Goal: Task Accomplishment & Management: Manage account settings

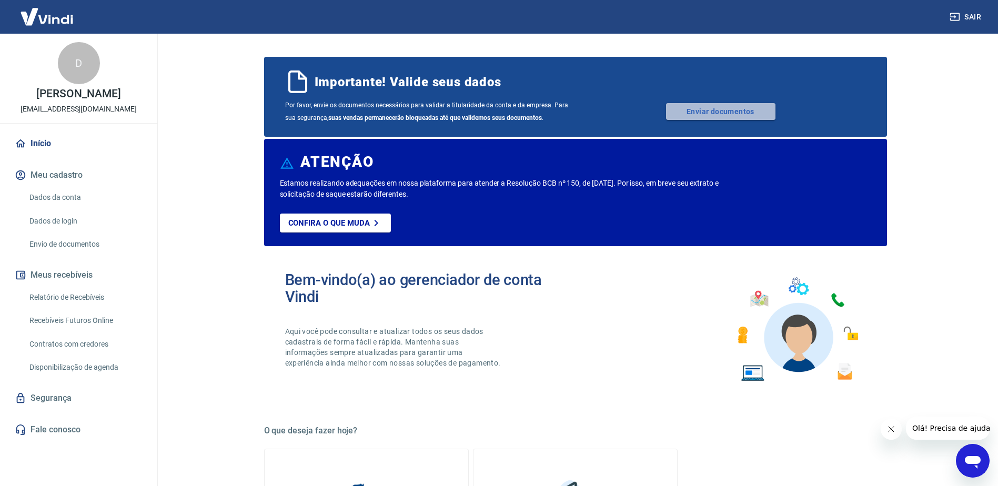
click at [747, 115] on link "Enviar documentos" at bounding box center [720, 111] width 109 height 17
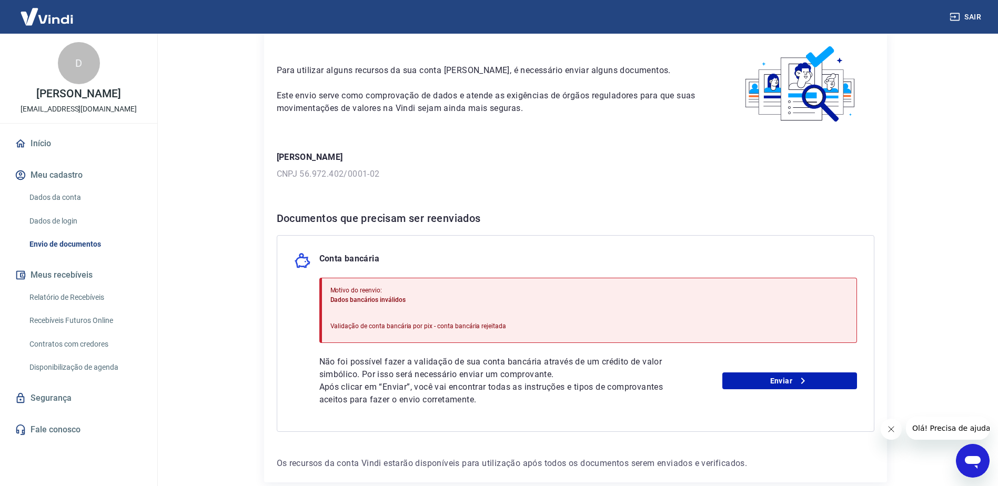
scroll to position [99, 0]
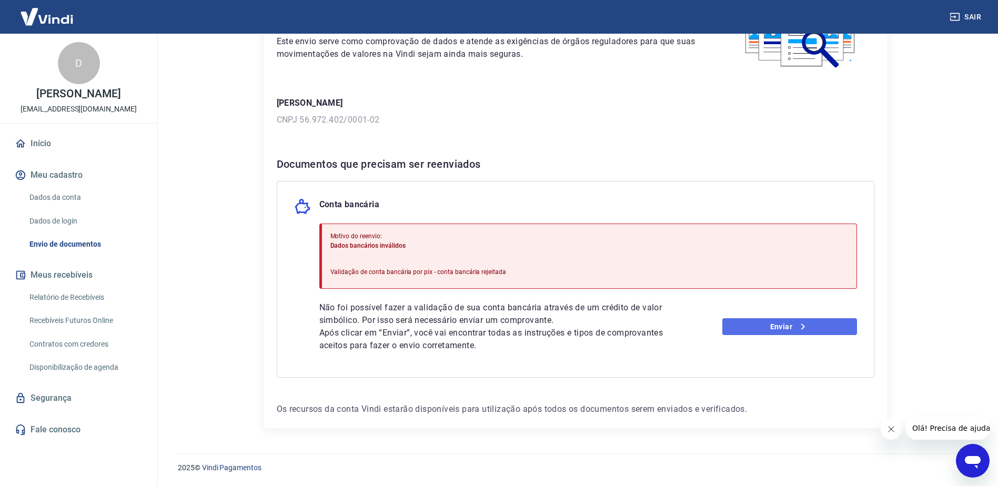
click at [773, 323] on link "Enviar" at bounding box center [789, 326] width 135 height 17
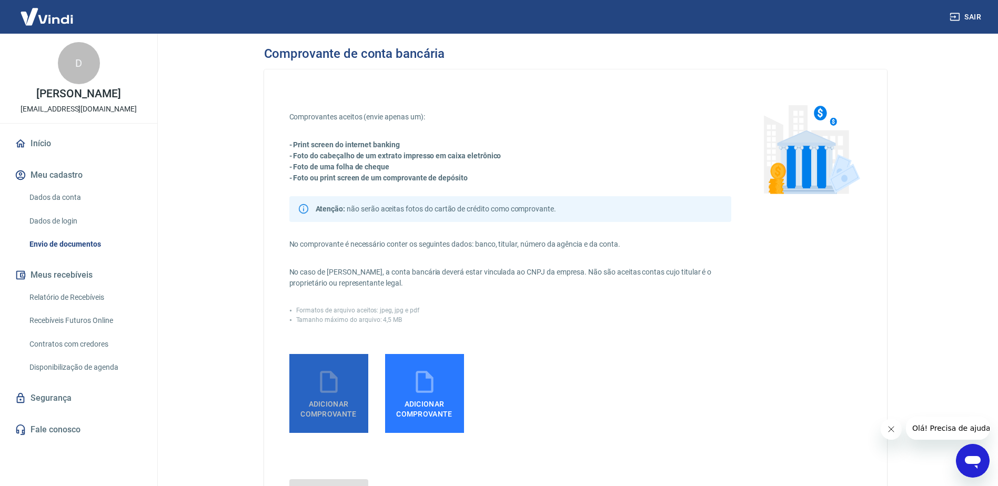
click at [330, 395] on span "Adicionar comprovante" at bounding box center [329, 407] width 71 height 24
click at [0, 0] on input "Adicionar comprovante" at bounding box center [0, 0] width 0 height 0
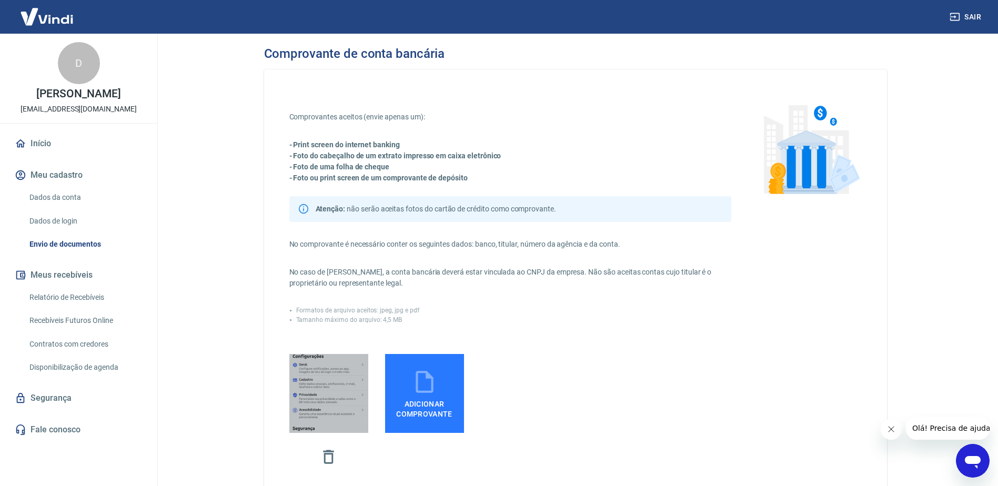
click at [331, 381] on img at bounding box center [328, 393] width 79 height 171
click at [0, 0] on input "file" at bounding box center [0, 0] width 0 height 0
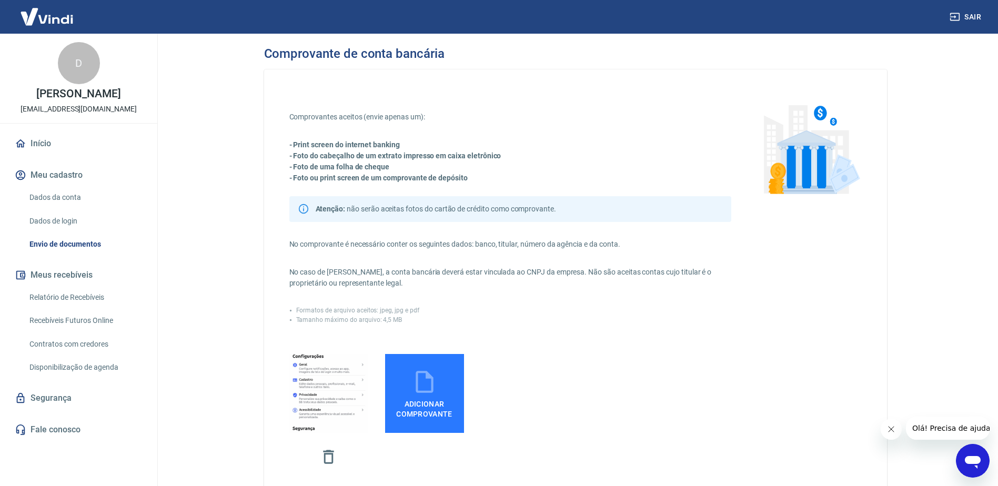
click at [420, 422] on label "Adicionar comprovante" at bounding box center [424, 393] width 79 height 79
click at [0, 0] on input "Adicionar comprovante" at bounding box center [0, 0] width 0 height 0
click at [329, 461] on icon "button" at bounding box center [328, 457] width 18 height 18
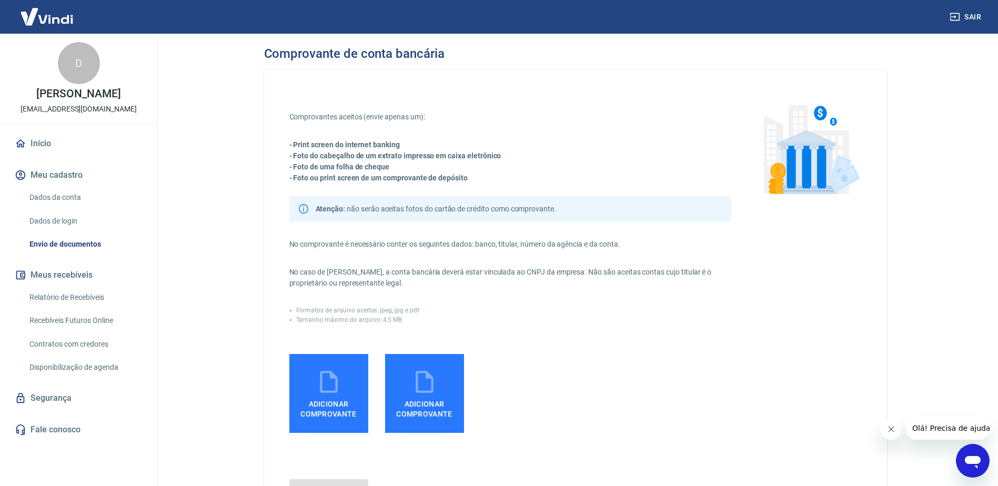
scroll to position [96, 0]
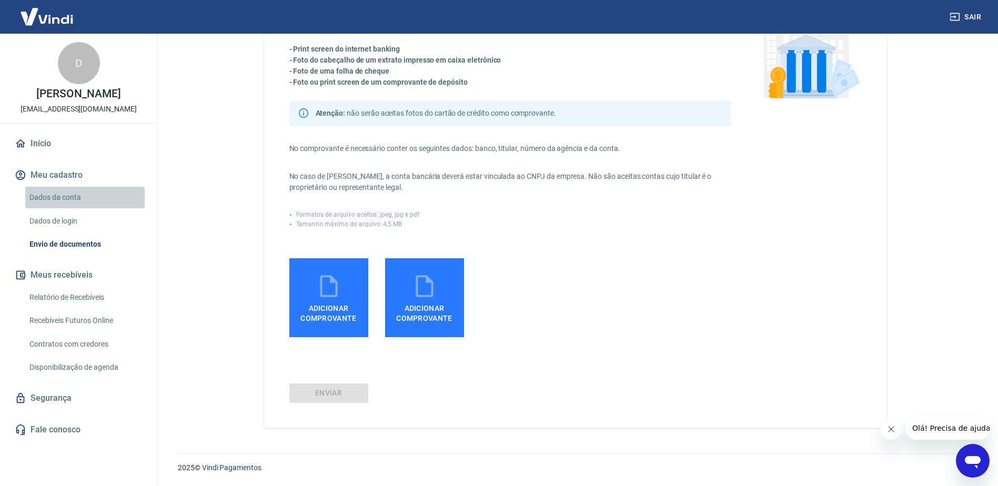
click at [52, 202] on link "Dados da conta" at bounding box center [84, 198] width 119 height 22
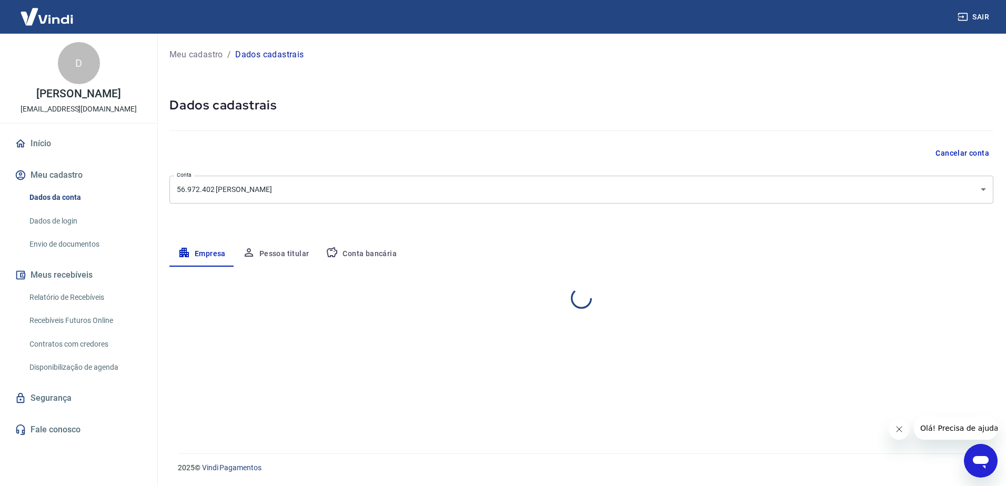
select select "MG"
select select "business"
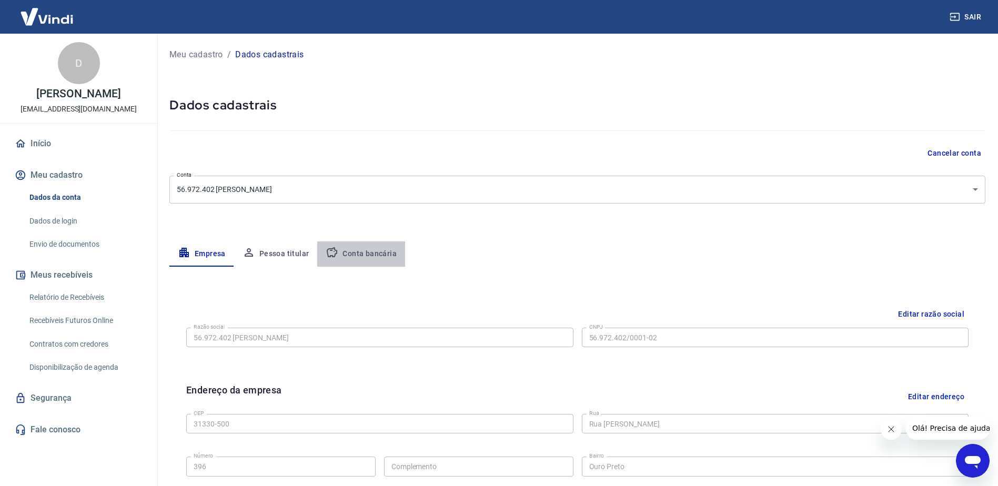
click at [382, 256] on button "Conta bancária" at bounding box center [361, 253] width 88 height 25
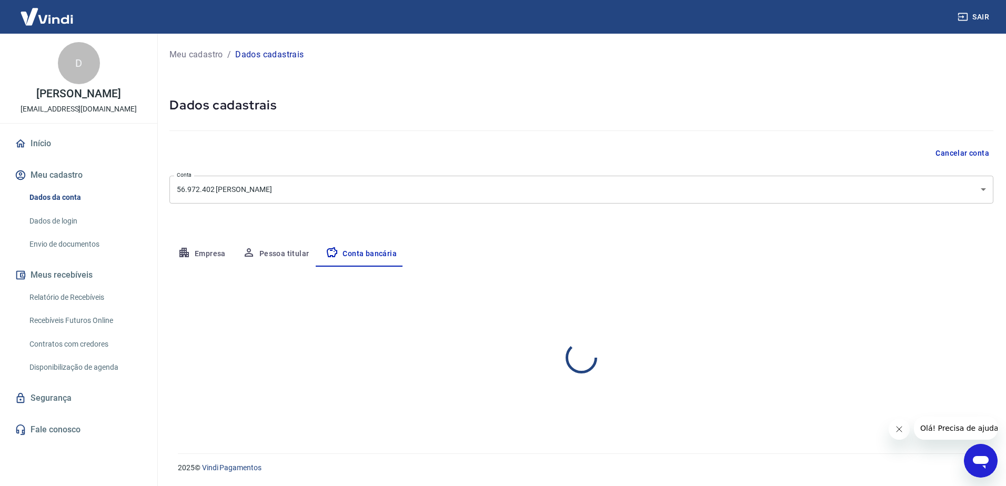
select select "1"
click at [969, 298] on button "Editar conta bancária" at bounding box center [949, 298] width 88 height 20
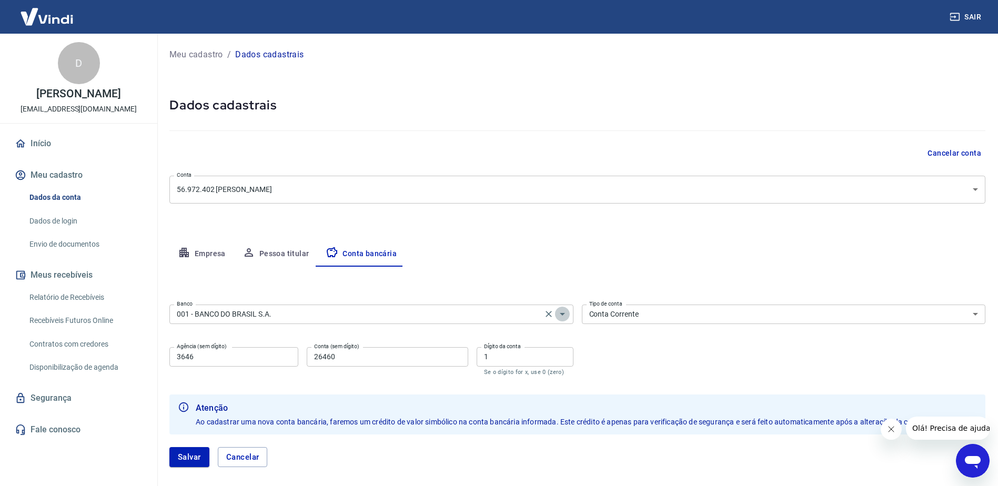
click at [562, 314] on icon "Abrir" at bounding box center [562, 314] width 5 height 3
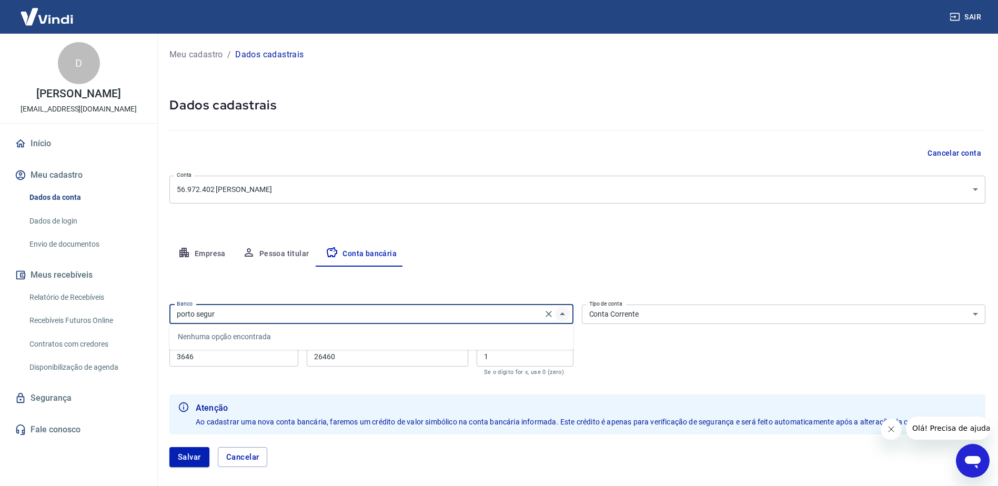
type input "porto seguro"
click button "Salvar" at bounding box center [189, 457] width 40 height 20
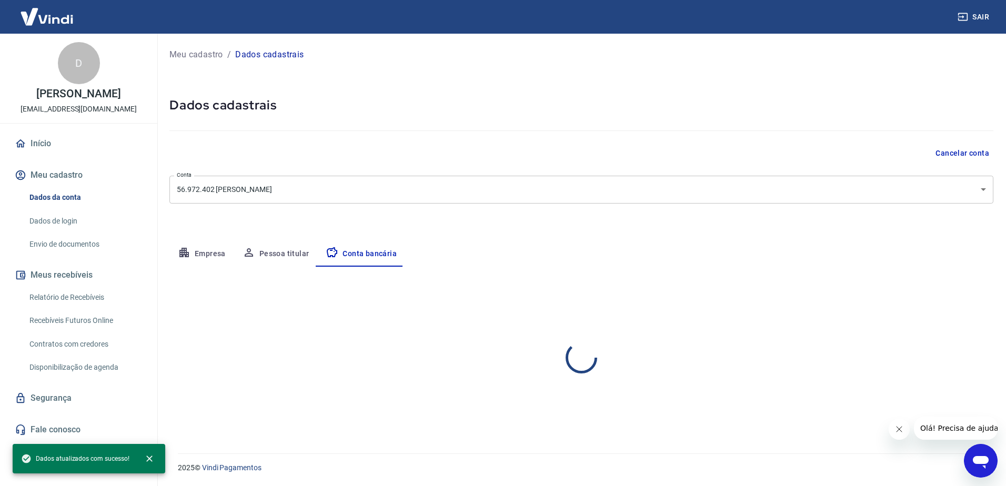
select select "1"
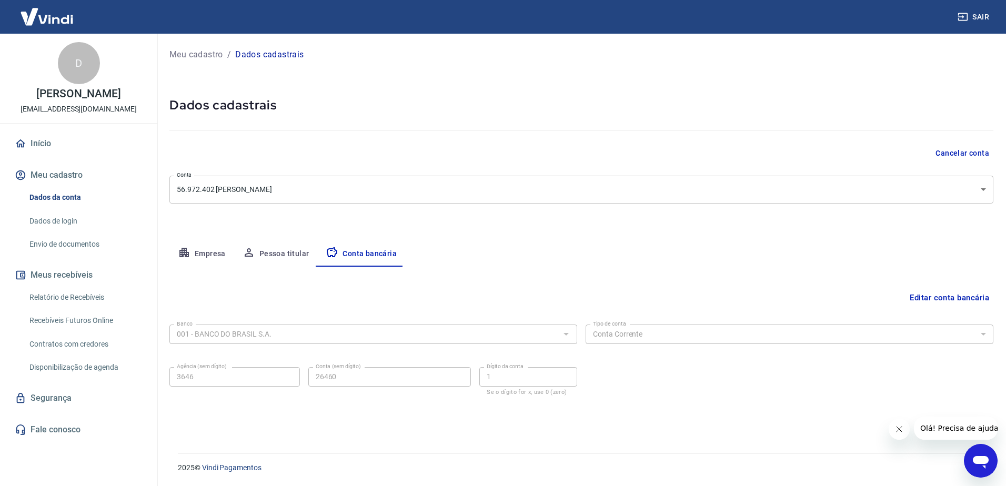
click at [567, 337] on div at bounding box center [566, 334] width 14 height 15
click at [563, 333] on div at bounding box center [566, 334] width 14 height 15
click at [947, 153] on button "Cancelar conta" at bounding box center [962, 153] width 62 height 19
click at [927, 293] on button "Editar conta bancária" at bounding box center [949, 298] width 88 height 20
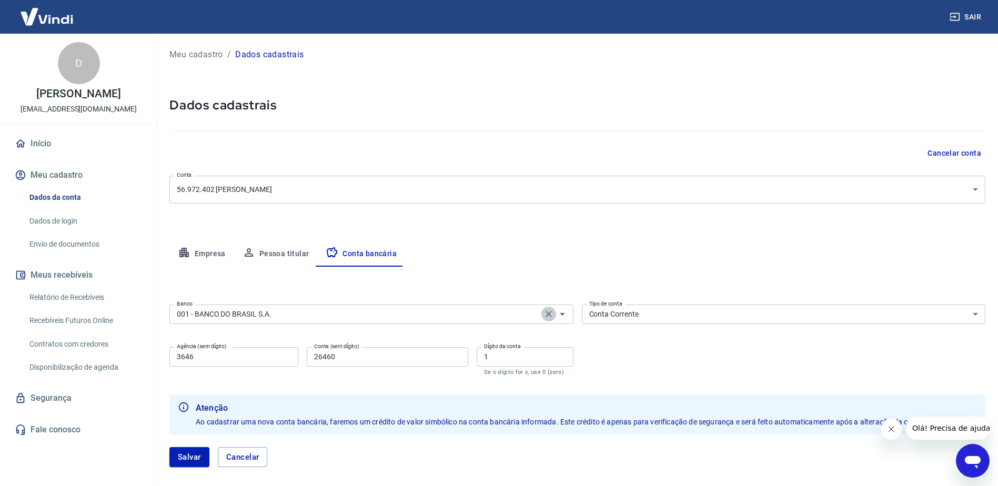
click at [550, 311] on icon "Clear" at bounding box center [548, 314] width 11 height 11
drag, startPoint x: 197, startPoint y: 358, endPoint x: 133, endPoint y: 345, distance: 65.9
click at [133, 345] on div "Sair D Daniel Antero de Almeida Galdino nanoenina.modakids@gmail.com Início Meu…" at bounding box center [499, 243] width 998 height 486
drag, startPoint x: 361, startPoint y: 354, endPoint x: 280, endPoint y: 340, distance: 82.7
click at [280, 340] on div "Banco Banco Tipo de conta Conta Corrente Conta Poupança Tipo de conta Agência (…" at bounding box center [577, 338] width 816 height 77
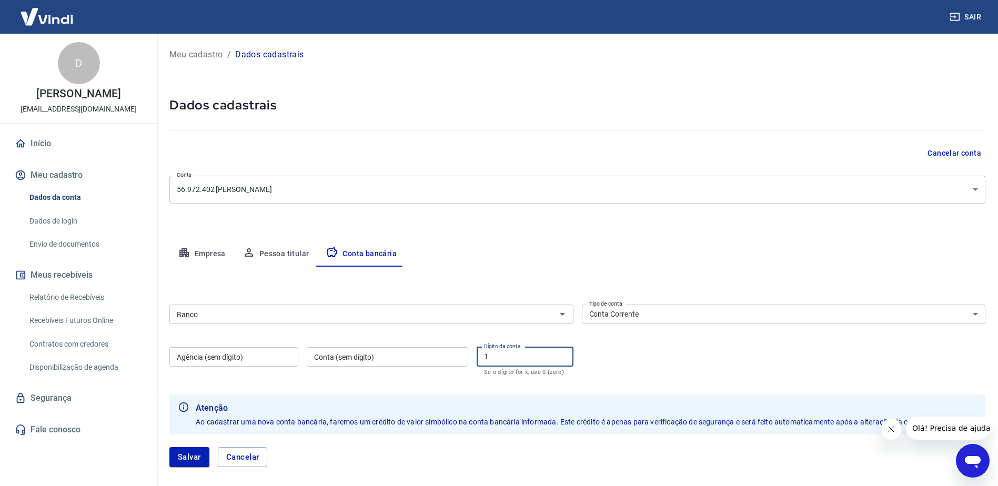
drag, startPoint x: 521, startPoint y: 360, endPoint x: 465, endPoint y: 357, distance: 56.9
click at [465, 357] on div "Agência (sem dígito) Agência (sem dígito) Conta (sem dígito) Conta (sem dígito)…" at bounding box center [371, 360] width 404 height 35
click at [188, 455] on button "Salvar" at bounding box center [189, 457] width 40 height 20
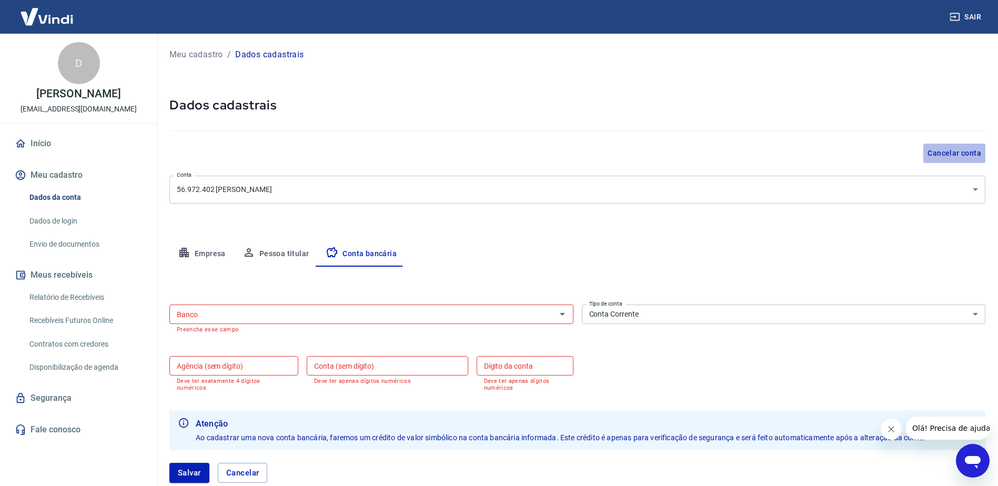
click at [960, 154] on button "Cancelar conta" at bounding box center [954, 153] width 62 height 19
